Goal: Obtain resource: Download file/media

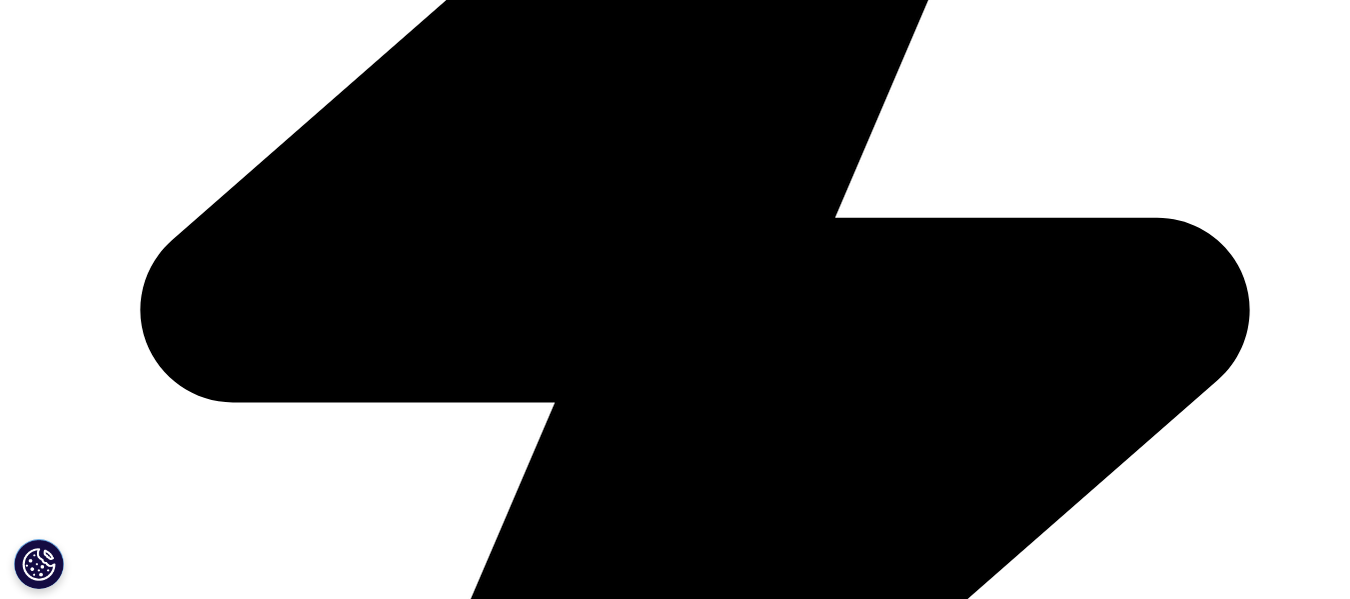
scroll to position [1199, 0]
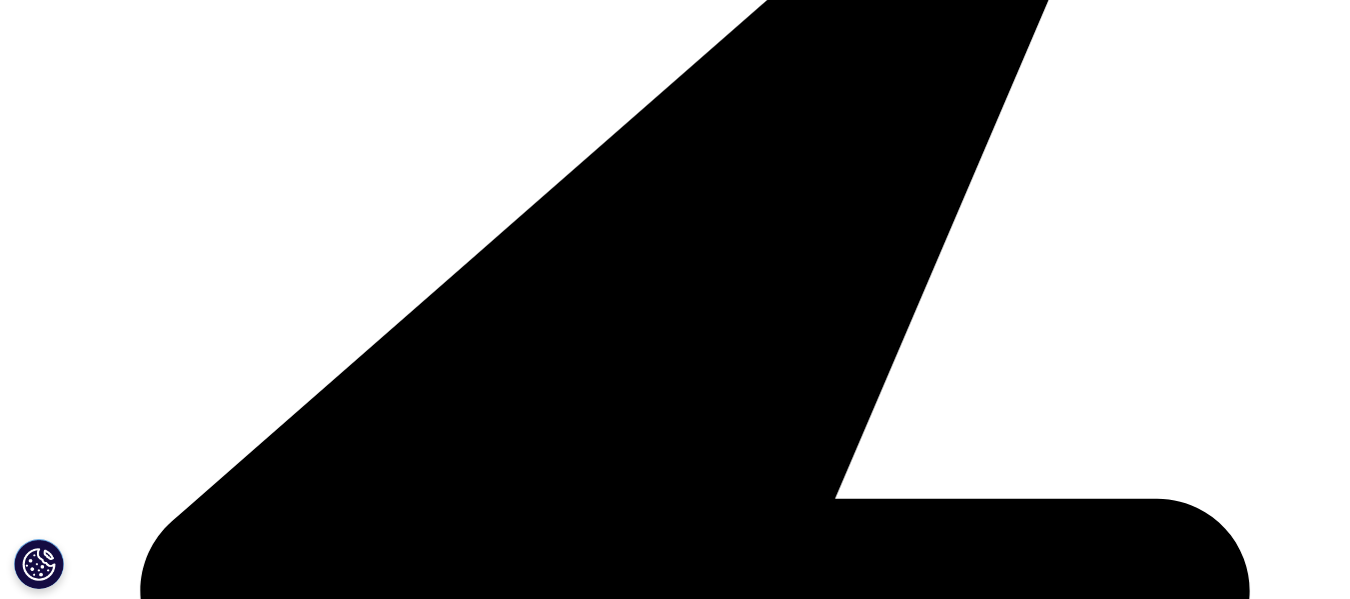
drag, startPoint x: 164, startPoint y: 291, endPoint x: 736, endPoint y: 295, distance: 571.7
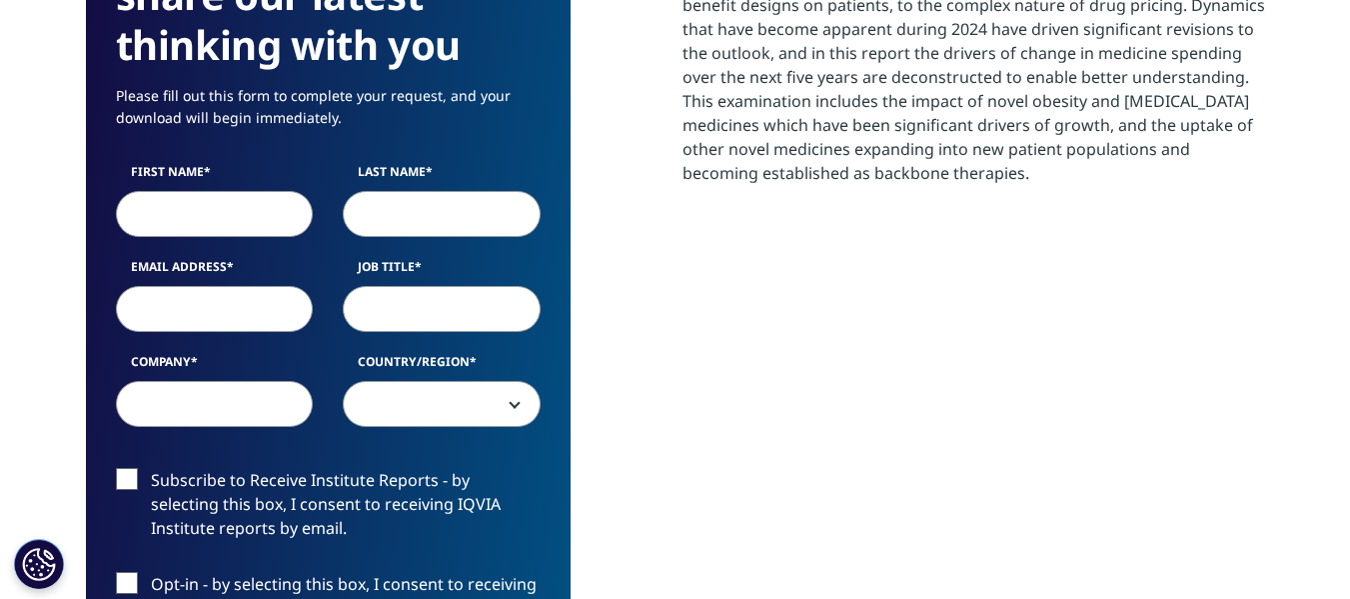
click at [215, 214] on input "First Name" at bounding box center [215, 214] width 198 height 46
type input "rock"
click at [399, 214] on input "Last Name" at bounding box center [442, 214] width 198 height 46
type input "[PERSON_NAME]"
click at [131, 310] on input "Email Address" at bounding box center [215, 309] width 198 height 46
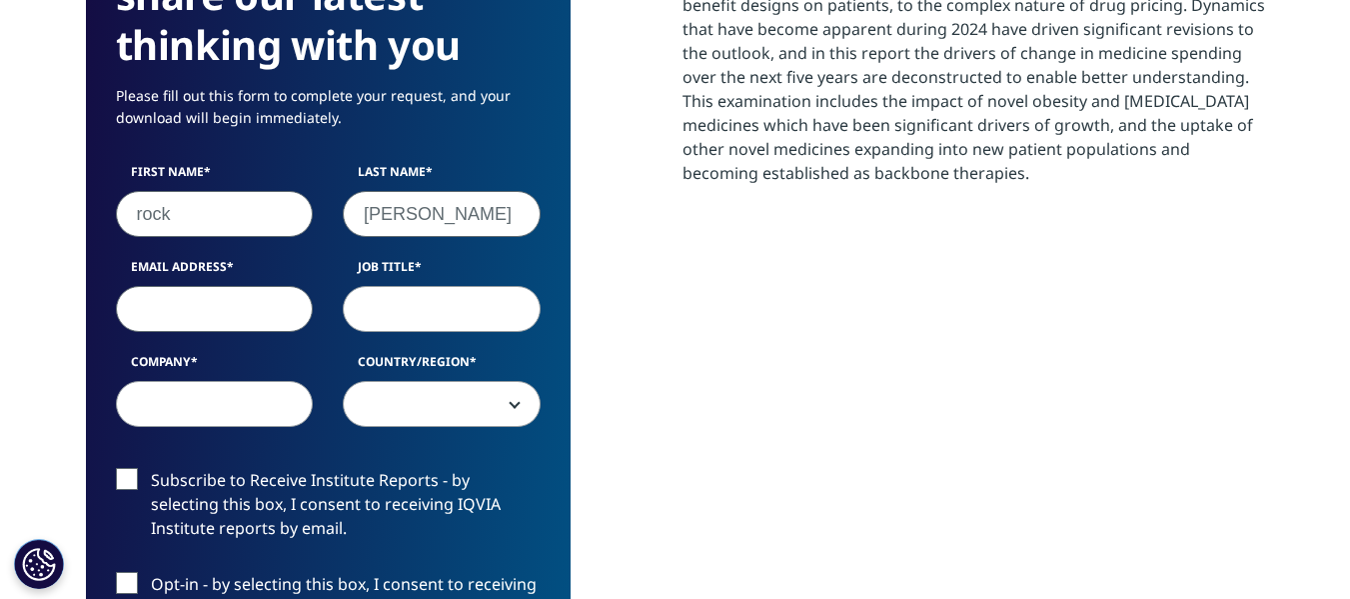
type input "[EMAIL_ADDRESS][DOMAIN_NAME]"
click at [409, 327] on input "Job Title" at bounding box center [442, 309] width 198 height 46
type input "associate"
click at [125, 414] on input "Company" at bounding box center [215, 404] width 198 height 46
type input "[PERSON_NAME] capital"
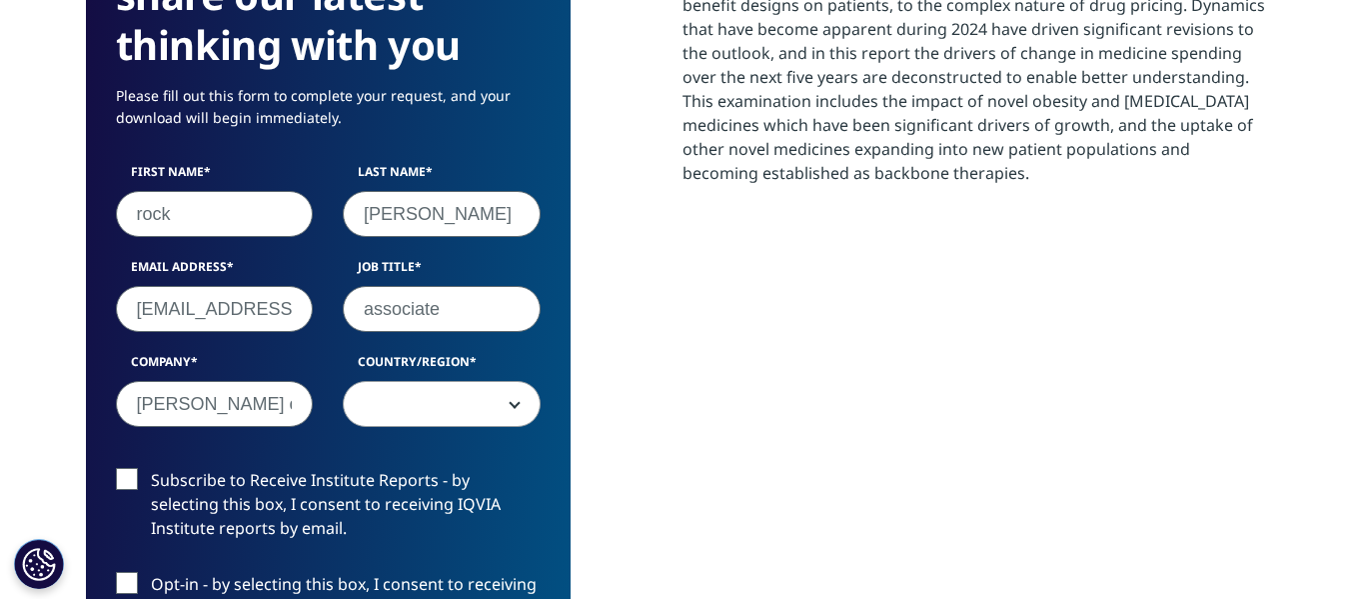
scroll to position [1199, 0]
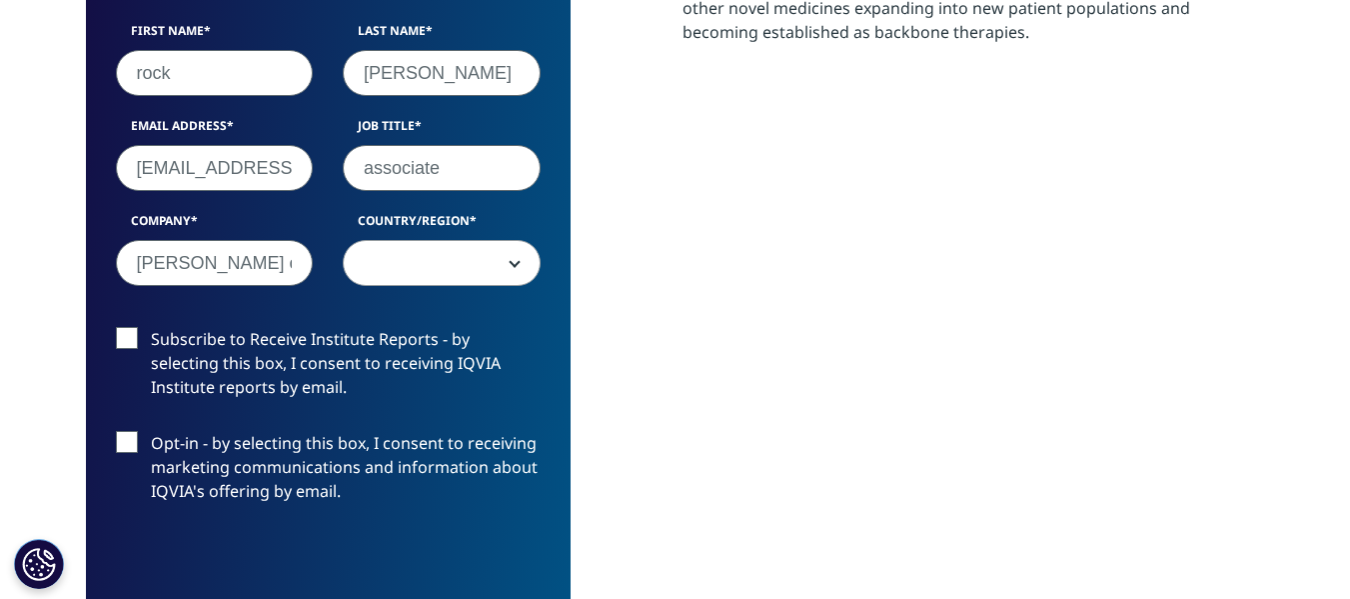
click at [398, 423] on div "Subscribe to Receive Institute Reports - by selecting this box, I consent to re…" at bounding box center [328, 431] width 455 height 208
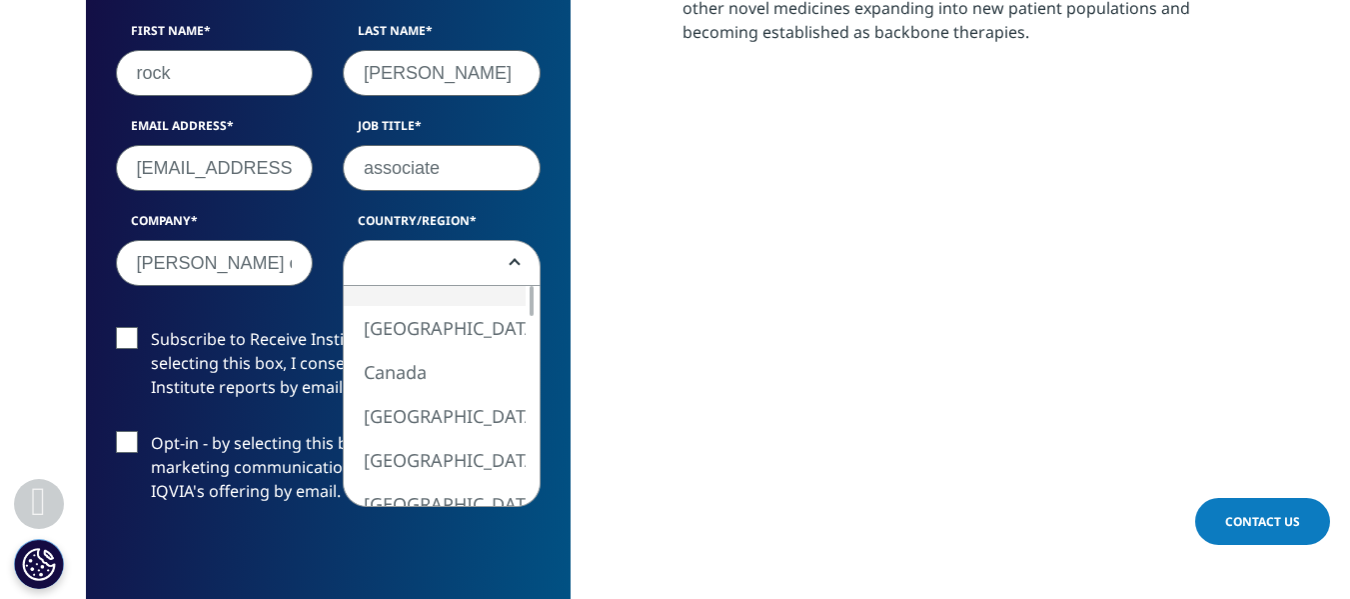
click at [436, 276] on span at bounding box center [442, 264] width 196 height 46
select select "Canada"
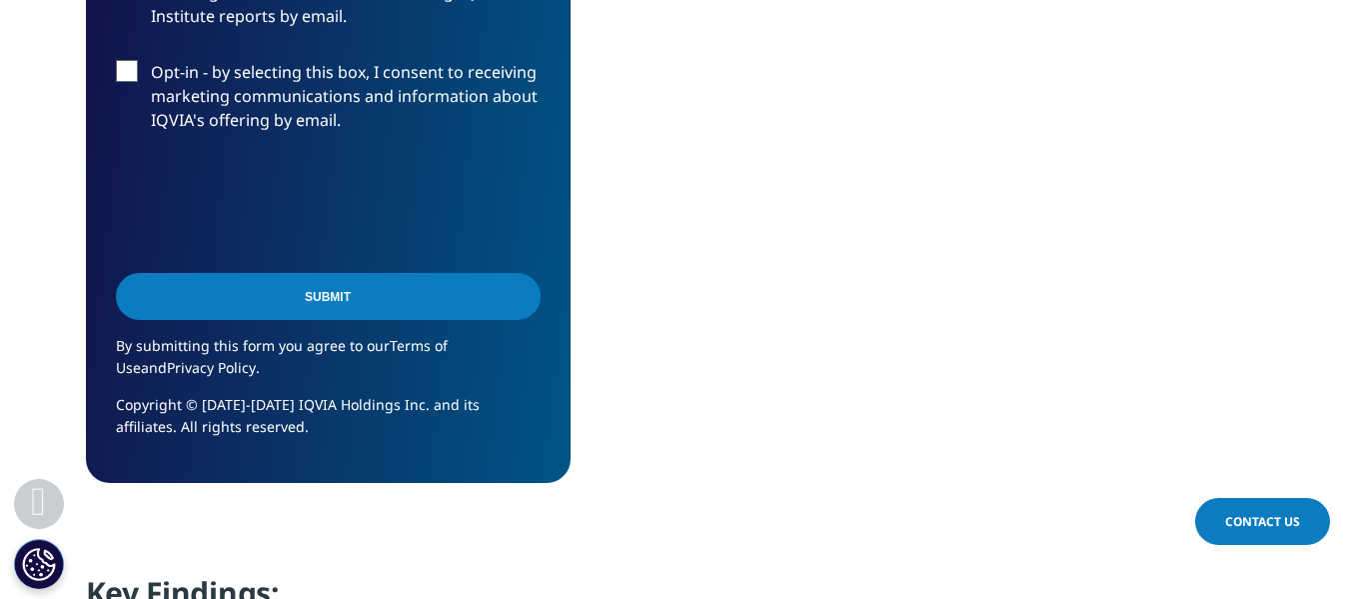
scroll to position [1599, 0]
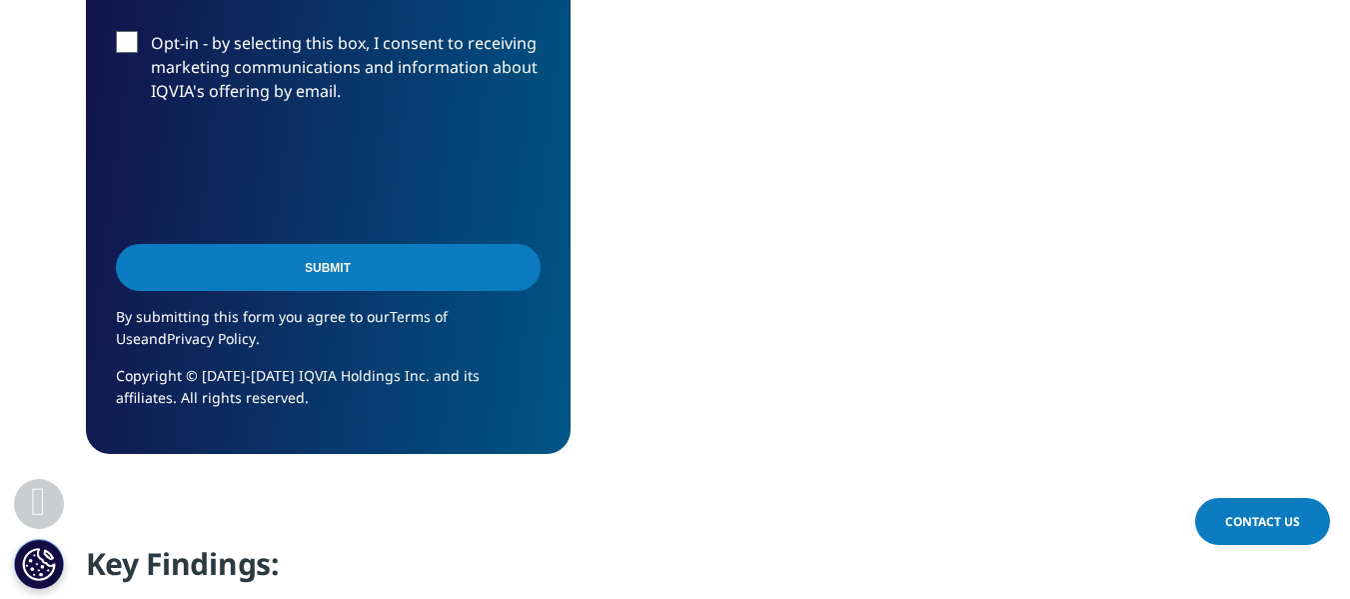
click at [214, 281] on input "Submit" at bounding box center [328, 267] width 425 height 47
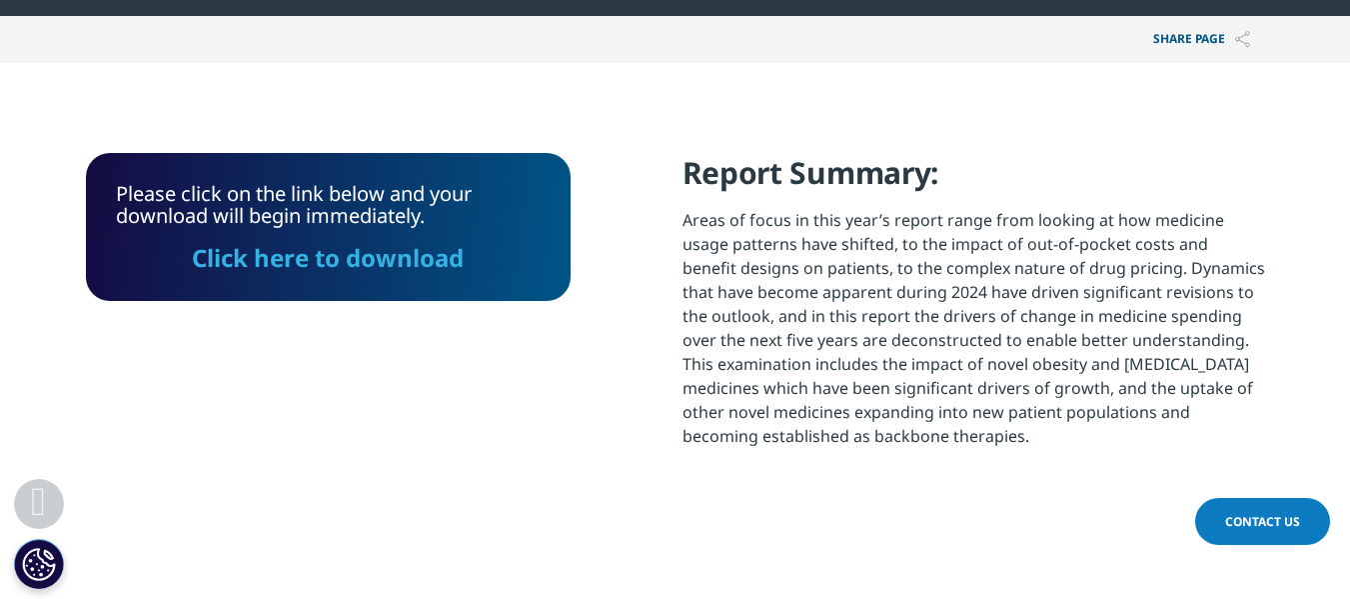
scroll to position [779, 0]
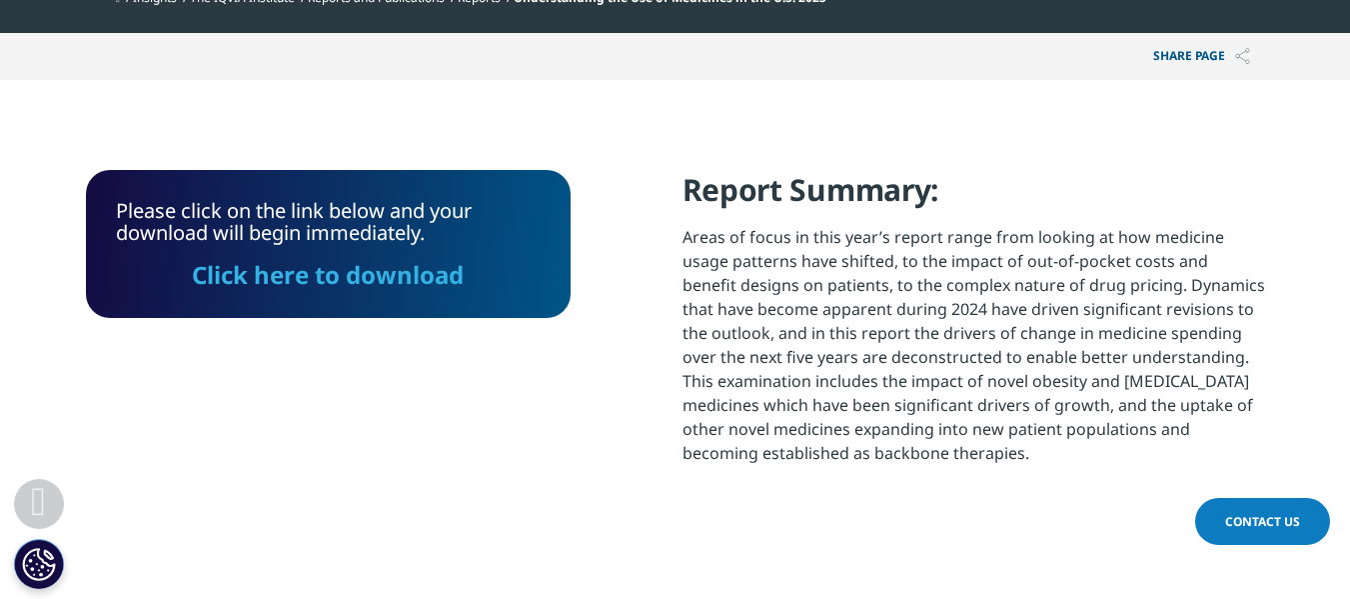
click at [290, 273] on link "Click here to download" at bounding box center [328, 274] width 272 height 33
